Goal: Information Seeking & Learning: Learn about a topic

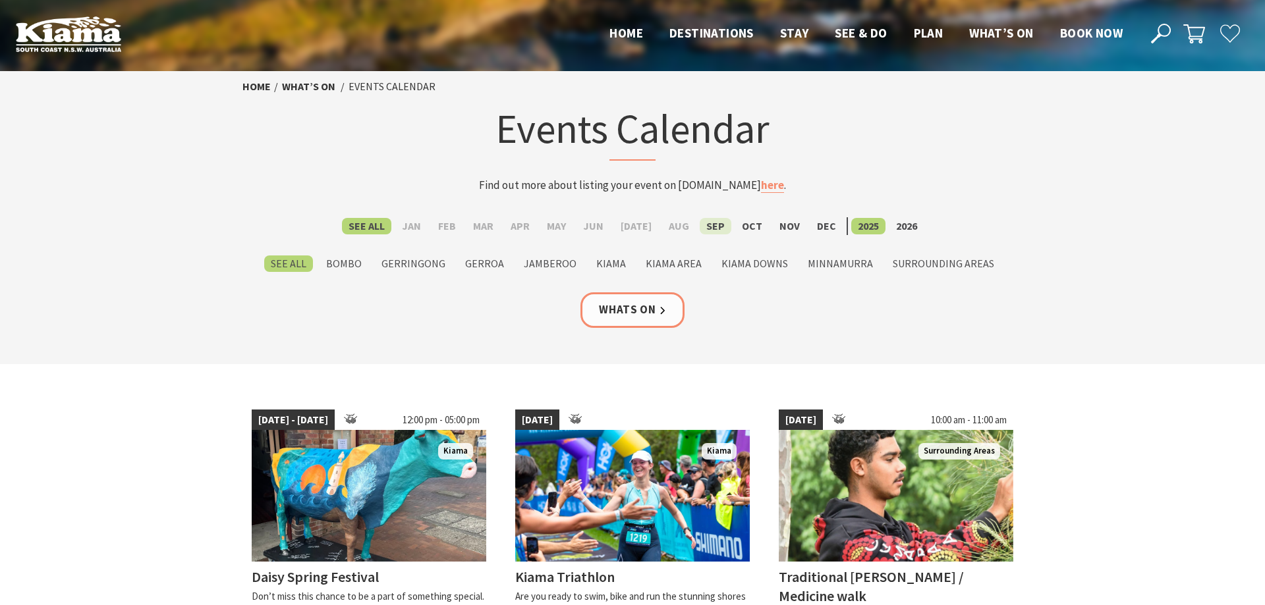
click at [700, 225] on label "Sep" at bounding box center [716, 226] width 32 height 16
click at [0, 0] on input "Sep" at bounding box center [0, 0] width 0 height 0
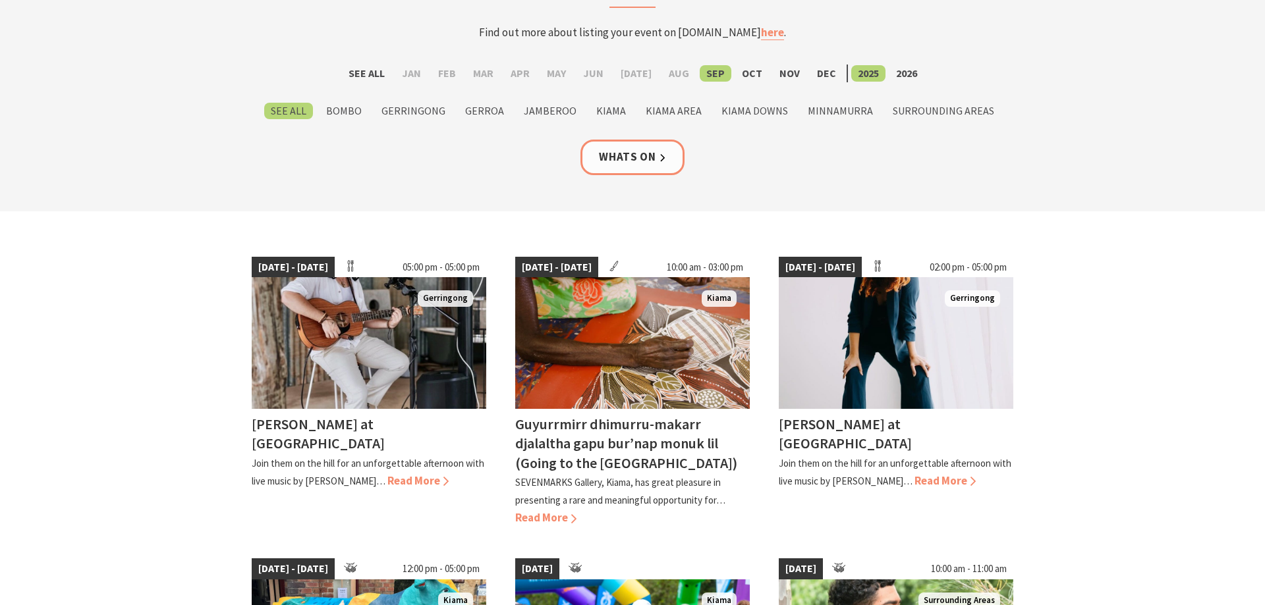
scroll to position [202, 0]
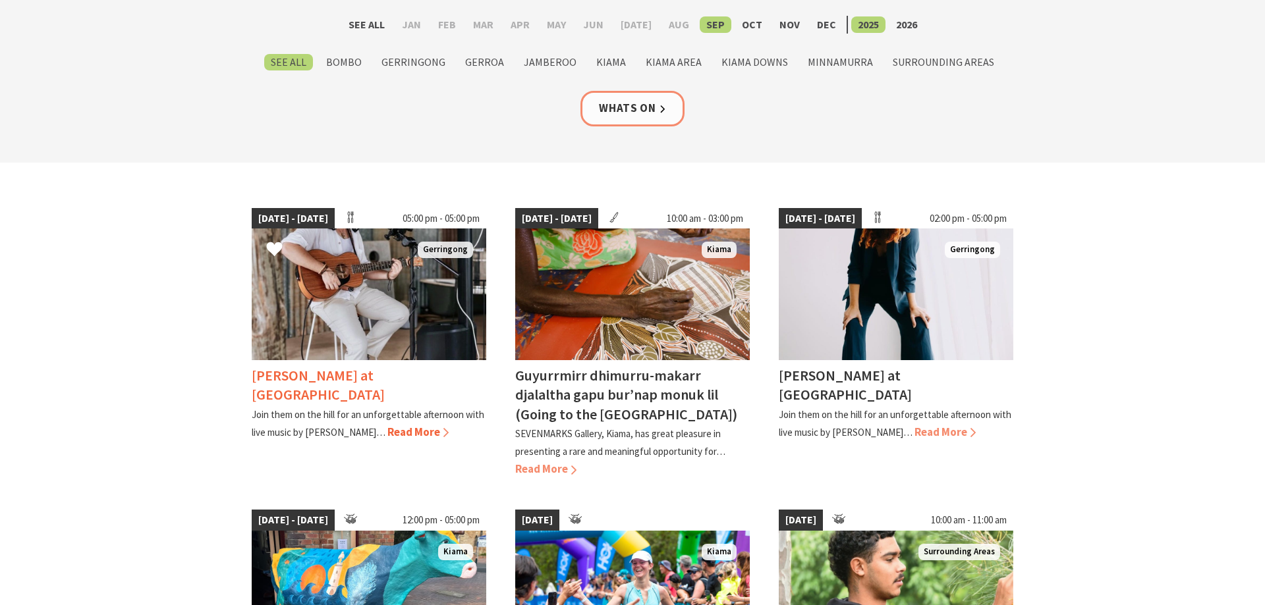
click at [385, 368] on h4 "Tayvin Martins at Crooked River Estate" at bounding box center [318, 385] width 133 height 38
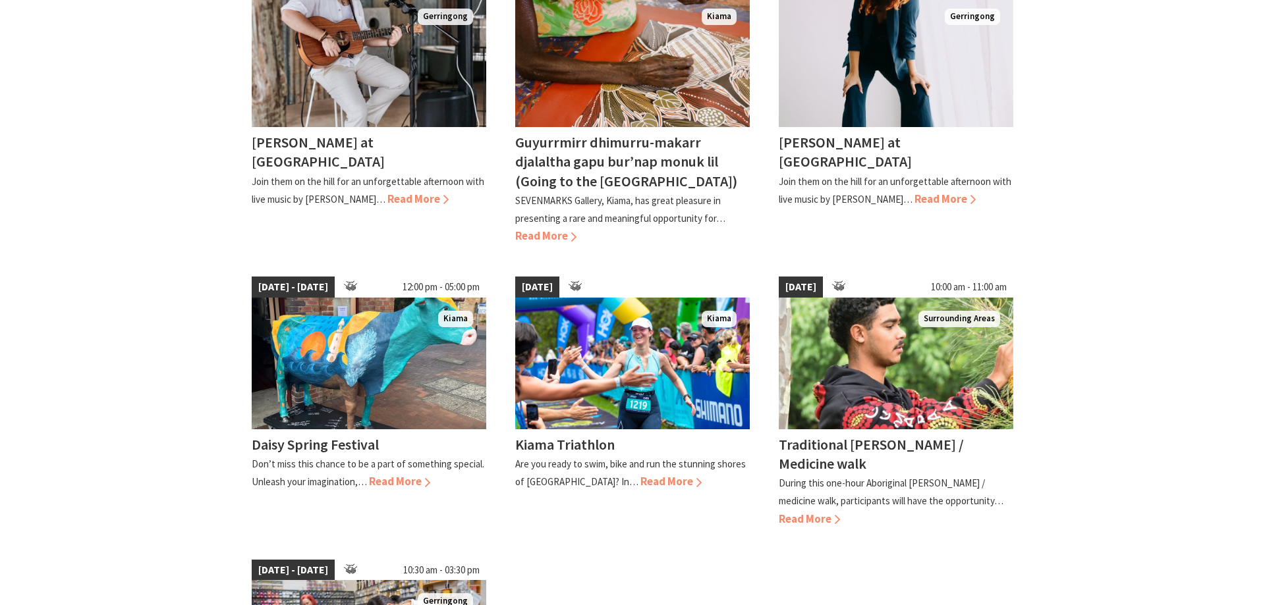
scroll to position [470, 0]
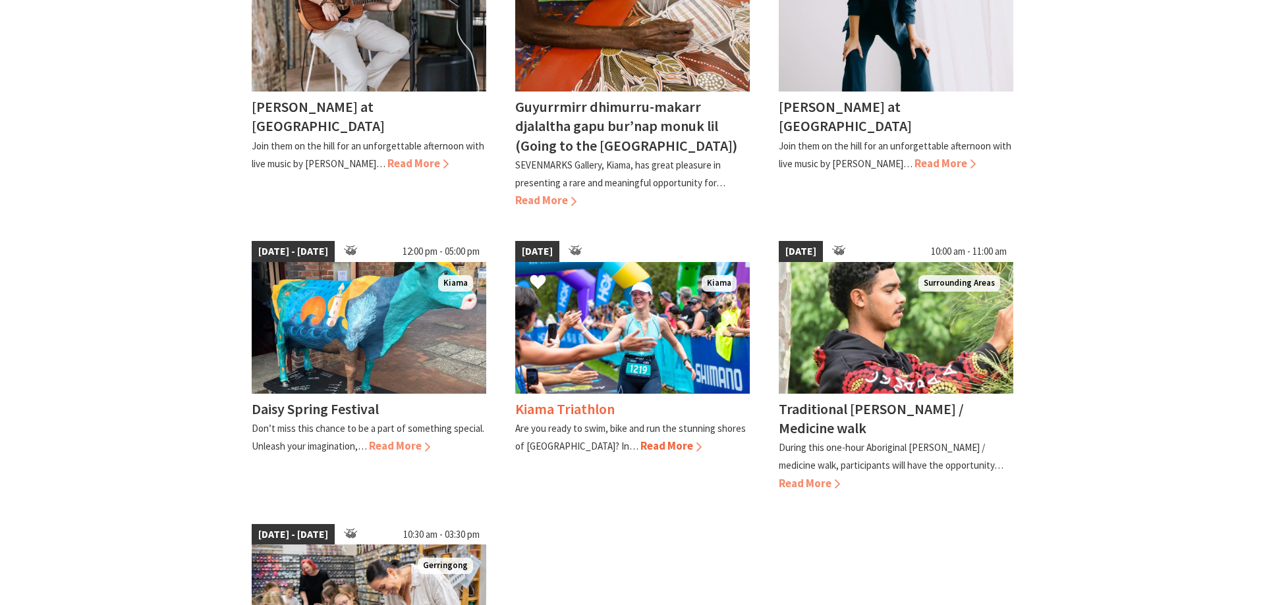
click at [616, 370] on img at bounding box center [632, 328] width 235 height 132
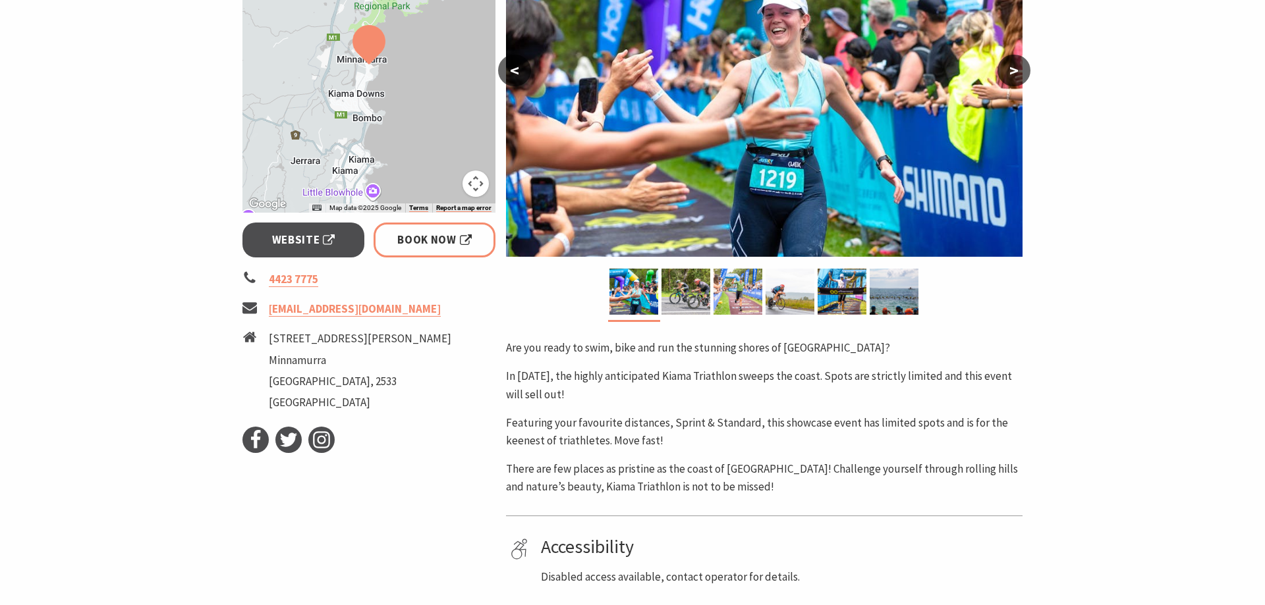
scroll to position [336, 0]
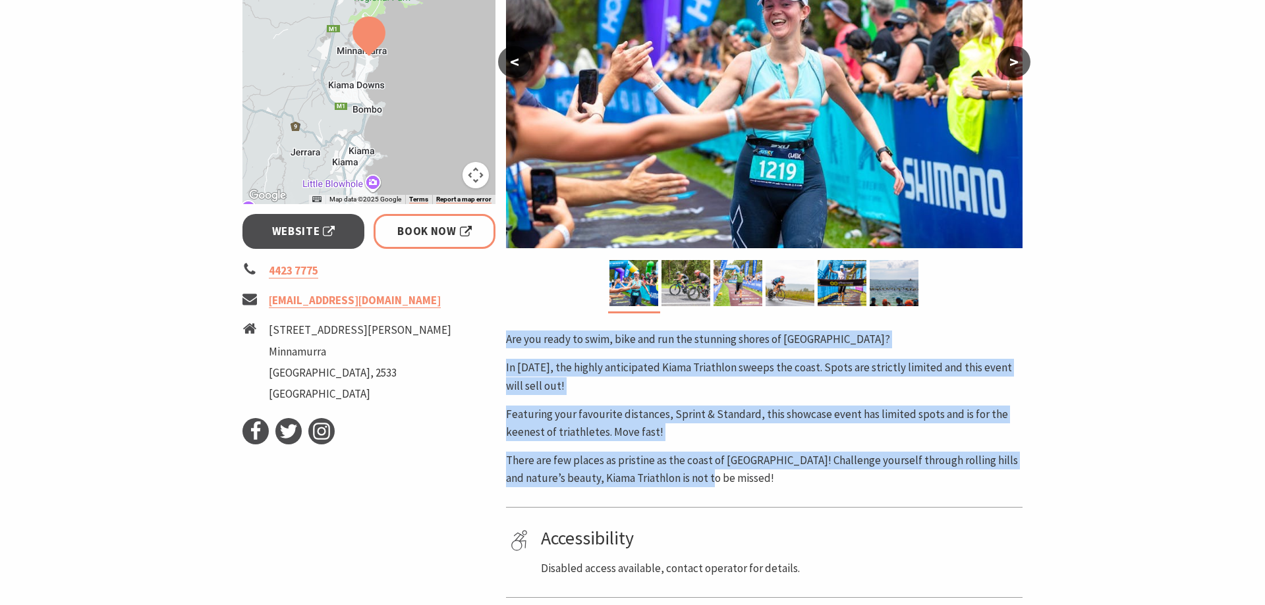
drag, startPoint x: 505, startPoint y: 338, endPoint x: 719, endPoint y: 483, distance: 258.5
click at [719, 483] on div "Area Kiama #Community Events #Festivals #Sporting Events < > Are you ready to s…" at bounding box center [764, 281] width 527 height 810
copy div "Are you ready to swim, bike and run the stunning shores of Kiama? In 2025, the …"
click at [823, 179] on img at bounding box center [764, 78] width 516 height 340
copy div "Are you ready to swim, bike and run the stunning shores of Kiama? In 2025, the …"
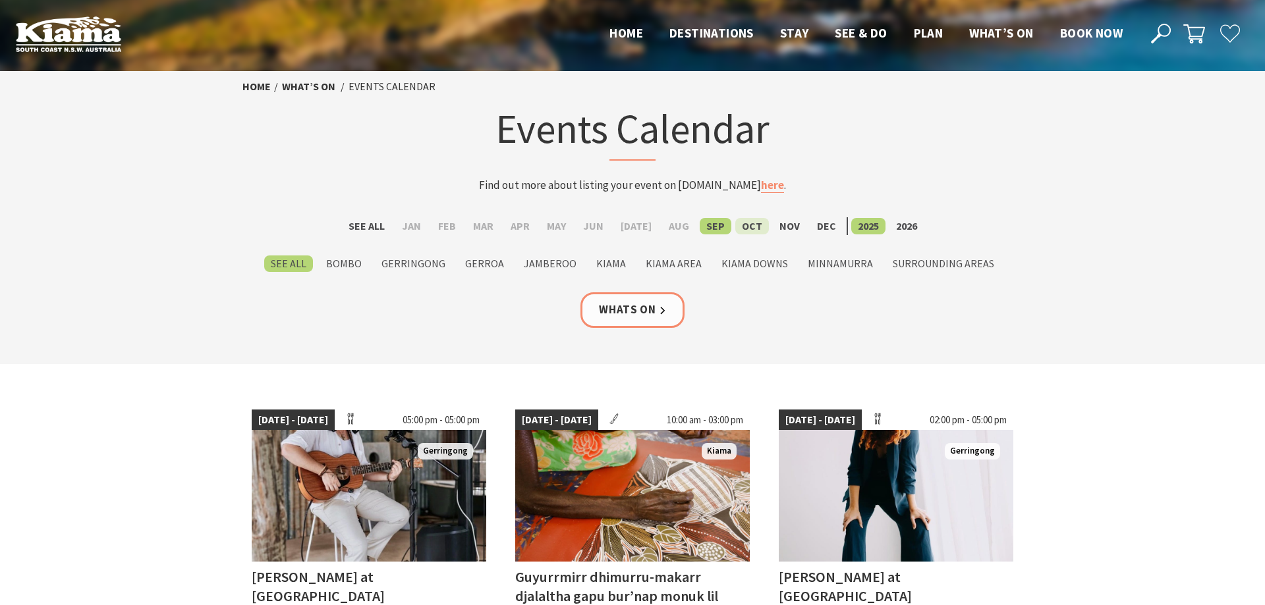
click at [744, 222] on label "Oct" at bounding box center [752, 226] width 34 height 16
click at [0, 0] on input "Oct" at bounding box center [0, 0] width 0 height 0
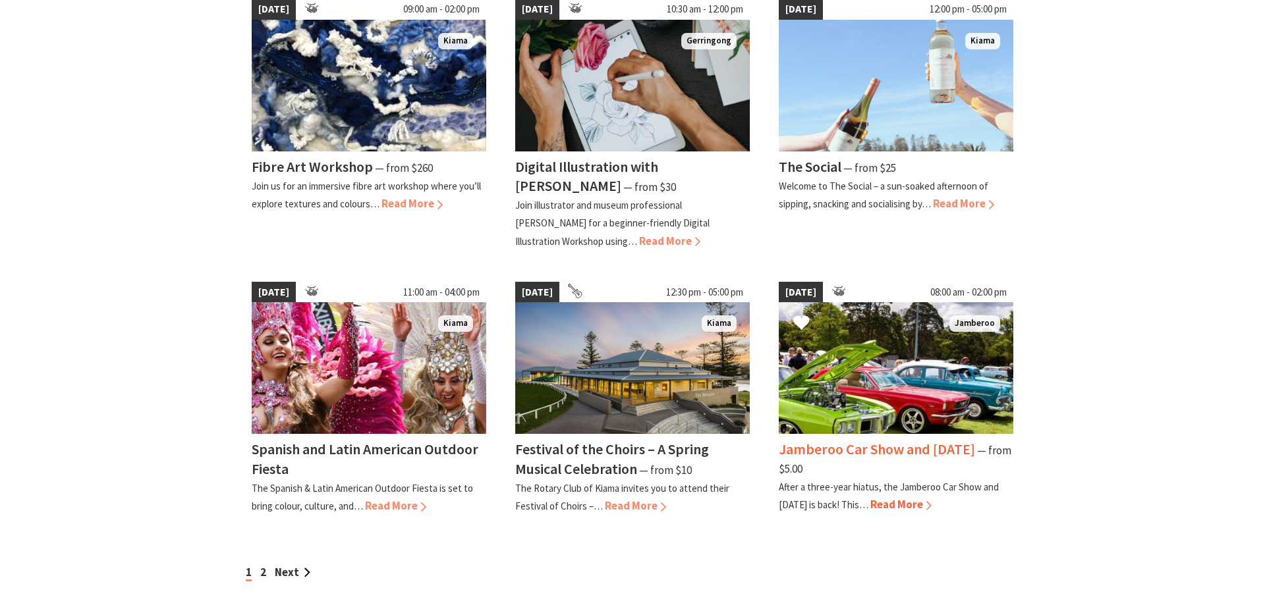
scroll to position [1277, 0]
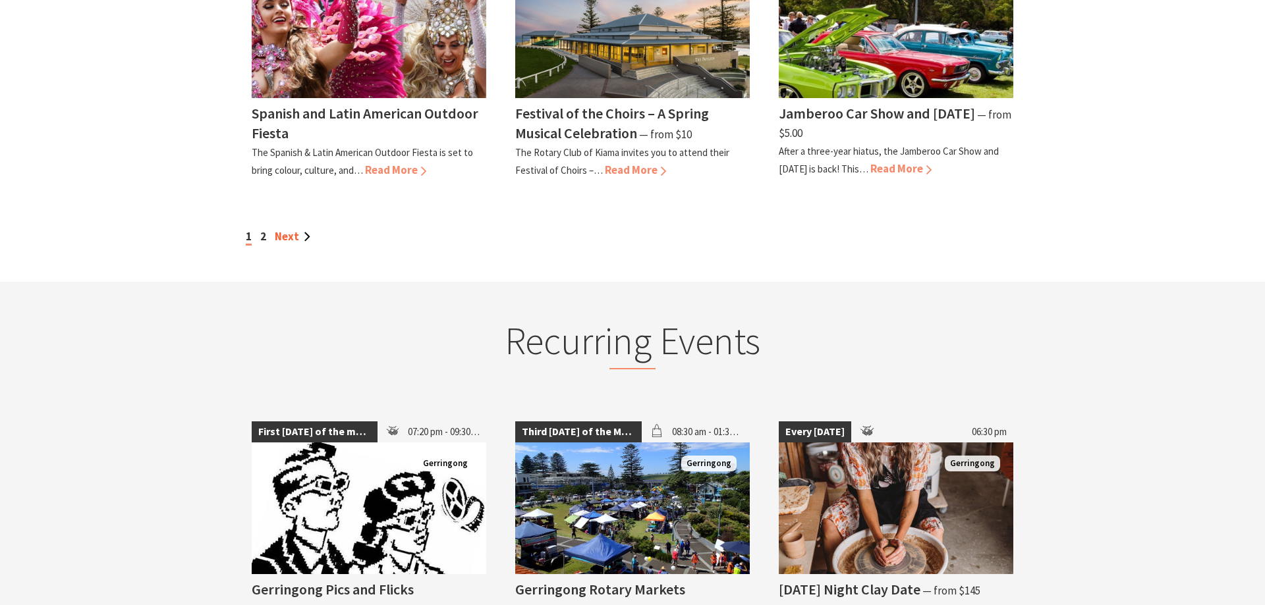
click at [298, 240] on link "Next" at bounding box center [293, 236] width 36 height 14
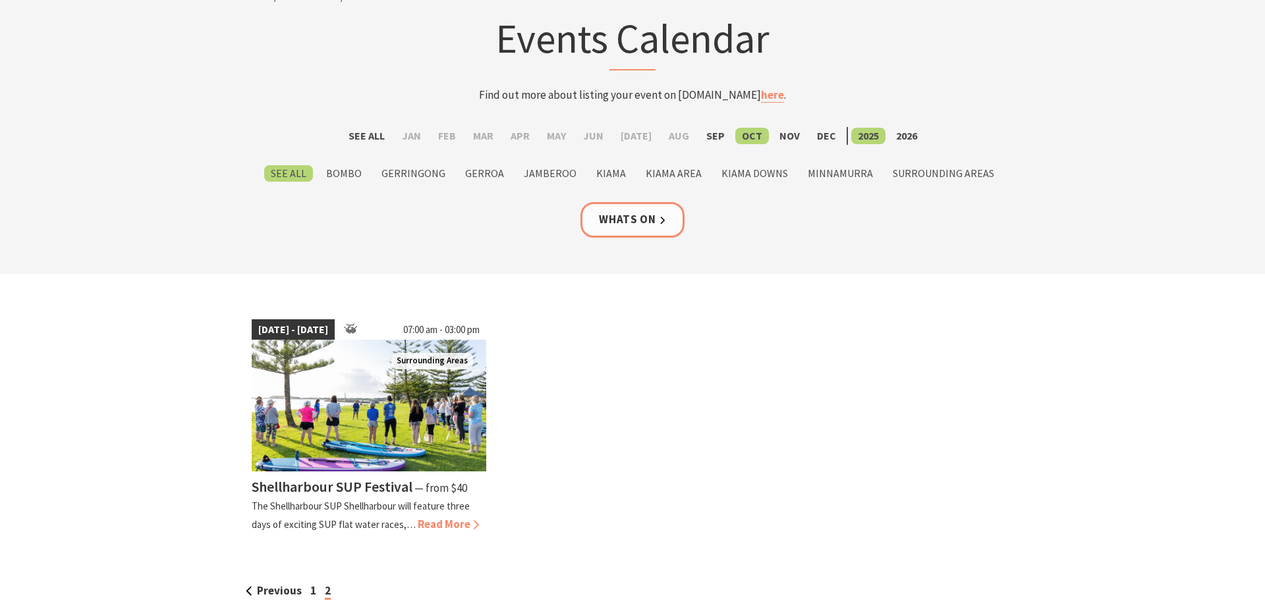
scroll to position [202, 0]
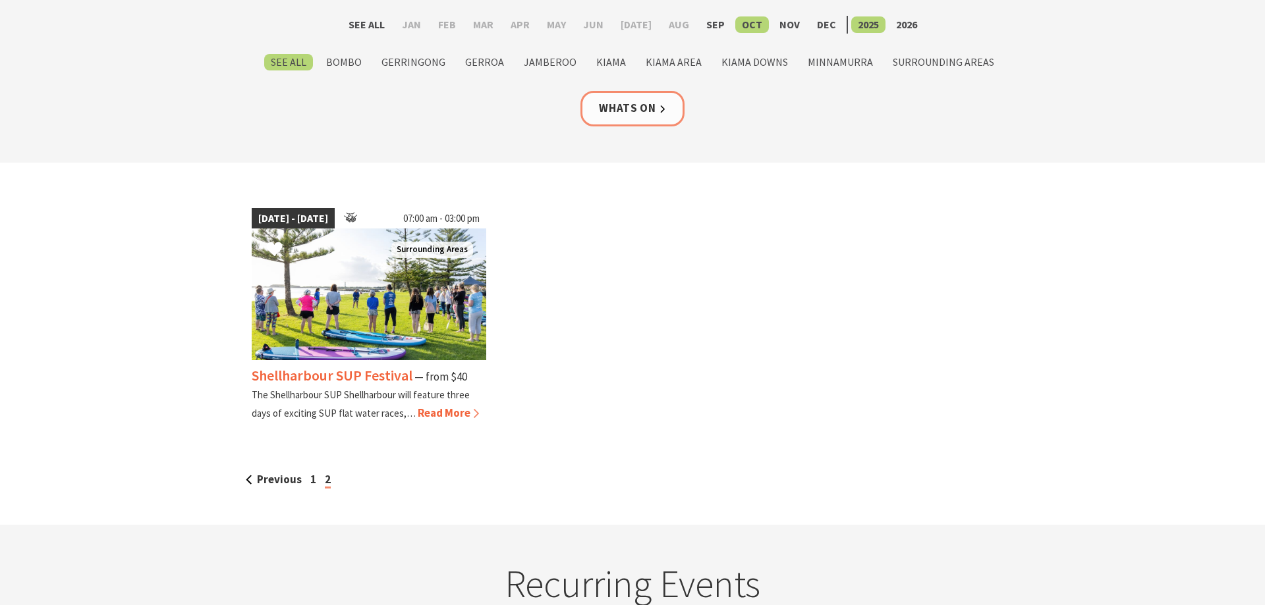
click at [362, 318] on img at bounding box center [369, 295] width 235 height 132
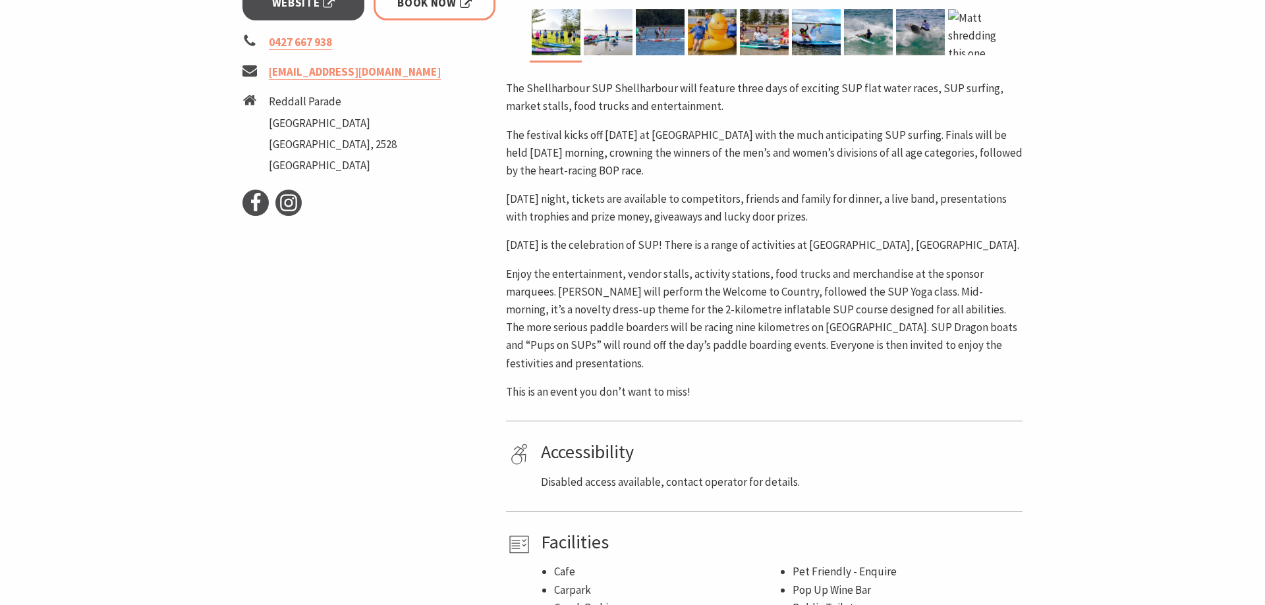
scroll to position [538, 0]
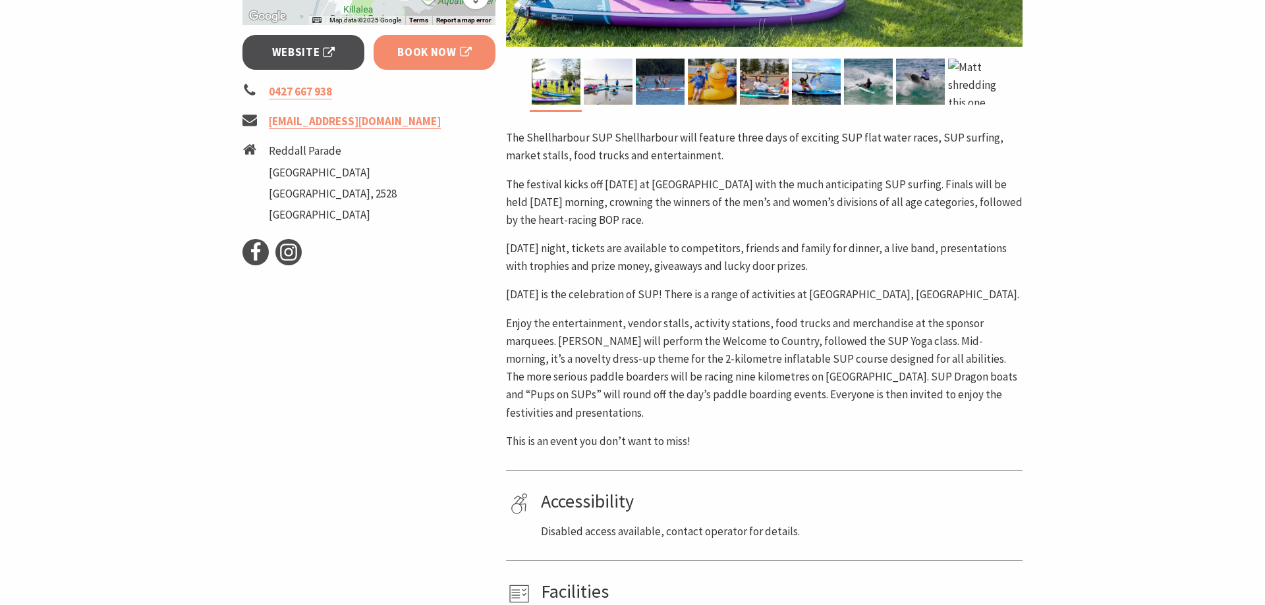
click at [435, 54] on span "Book Now" at bounding box center [434, 52] width 74 height 18
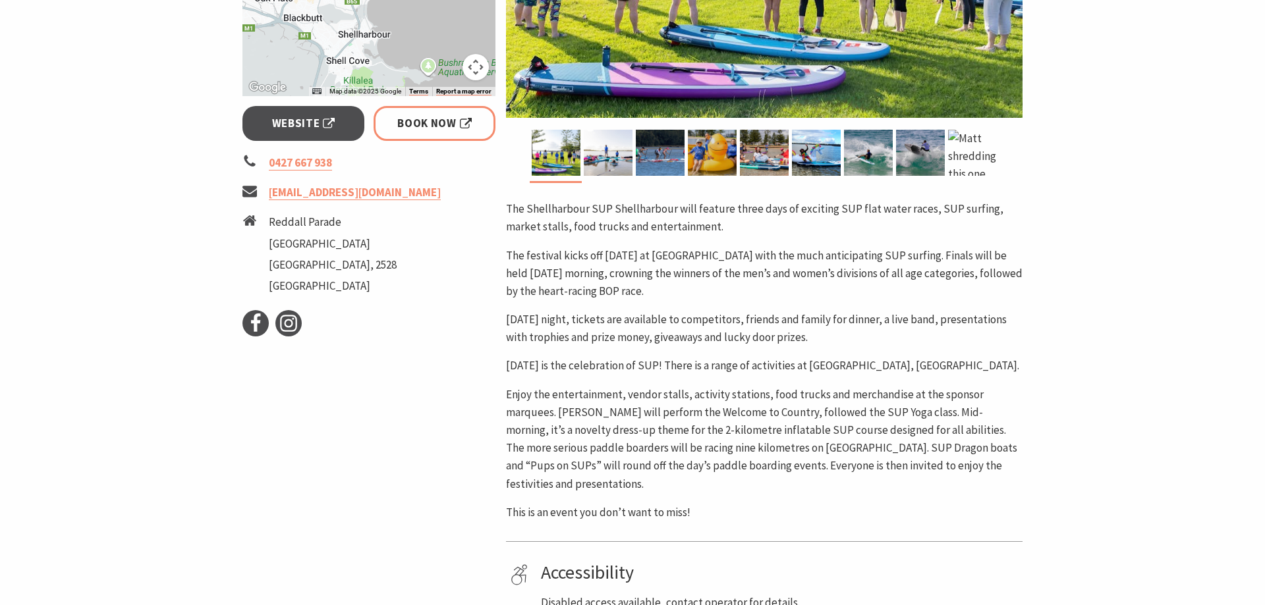
scroll to position [470, 0]
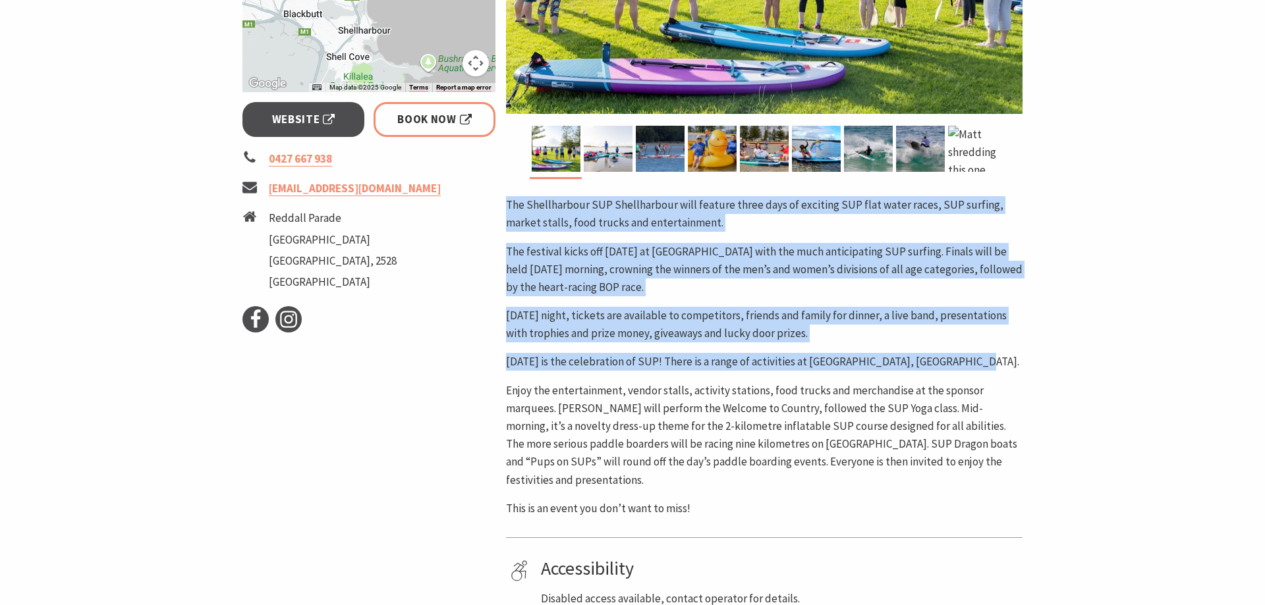
drag, startPoint x: 507, startPoint y: 337, endPoint x: 961, endPoint y: 361, distance: 454.5
click at [961, 361] on div "The Shellharbour SUP Shellharbour will feature three days of exciting SUP flat …" at bounding box center [764, 356] width 516 height 321
copy div "The Shellharbour SUP Shellharbour will feature three days of exciting SUP flat …"
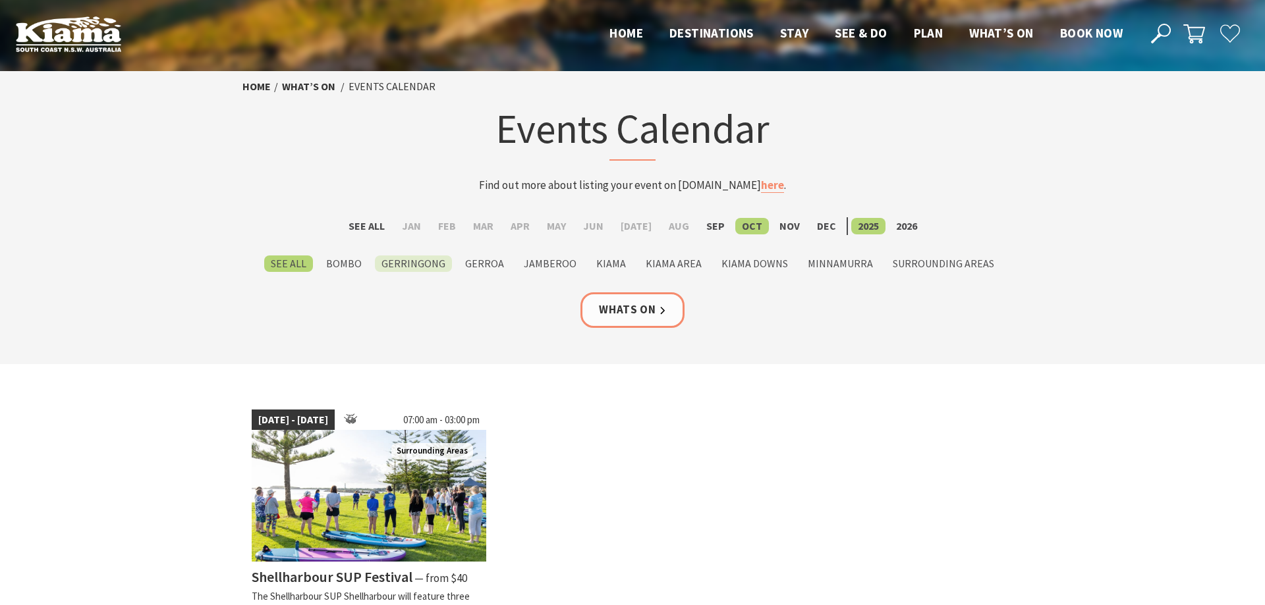
click at [439, 258] on label "Gerringong" at bounding box center [413, 264] width 77 height 16
click at [0, 0] on input "Gerringong" at bounding box center [0, 0] width 0 height 0
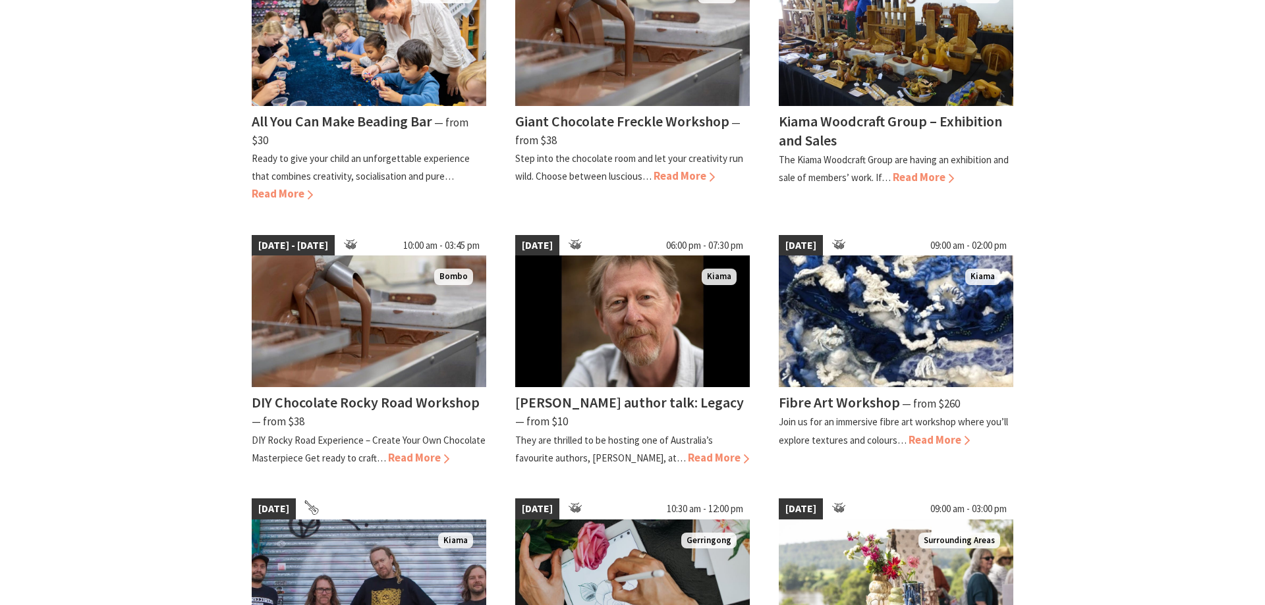
scroll to position [1008, 0]
